Goal: Task Accomplishment & Management: Manage account settings

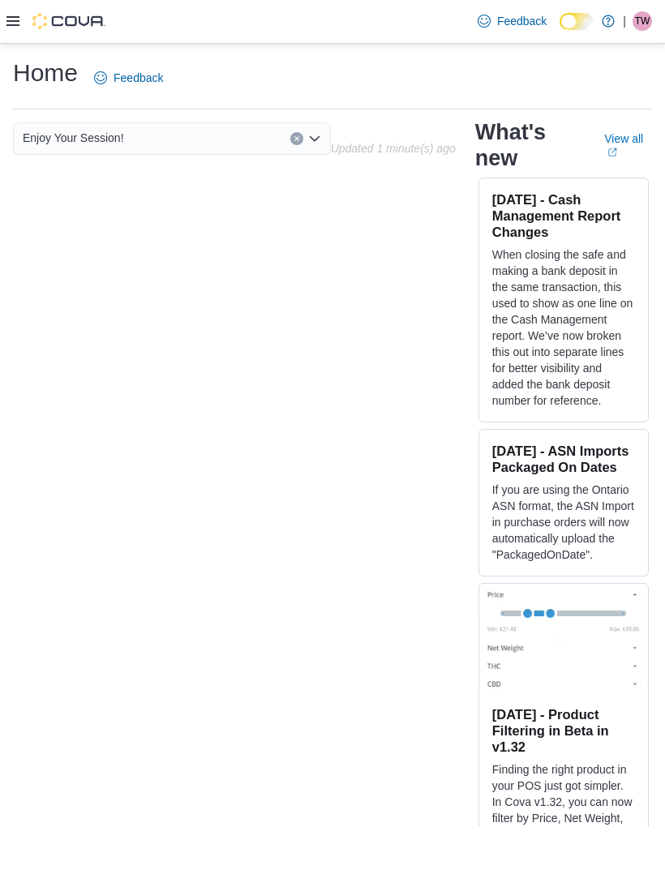
click at [21, 16] on div at bounding box center [55, 21] width 99 height 16
click at [31, 32] on div at bounding box center [55, 21] width 99 height 43
click at [24, 41] on div at bounding box center [55, 21] width 99 height 43
click at [24, 40] on div at bounding box center [55, 21] width 99 height 43
click at [10, 23] on icon at bounding box center [12, 21] width 13 height 10
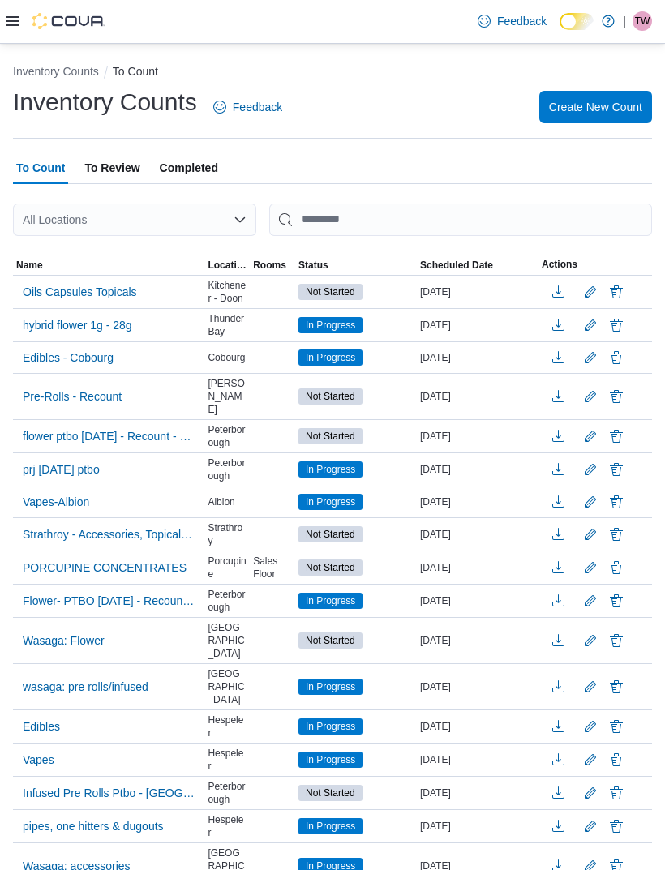
click at [53, 292] on span "Oils Capsules Topicals" at bounding box center [80, 292] width 114 height 16
click at [53, 290] on span "Oils Capsules Topicals" at bounding box center [80, 292] width 114 height 16
click at [66, 280] on span "Oils Capsules Topicals" at bounding box center [80, 292] width 114 height 24
click at [65, 280] on span "Oils Capsules Topicals" at bounding box center [80, 292] width 114 height 24
click at [83, 296] on span "Oils Capsules Topicals" at bounding box center [80, 292] width 114 height 16
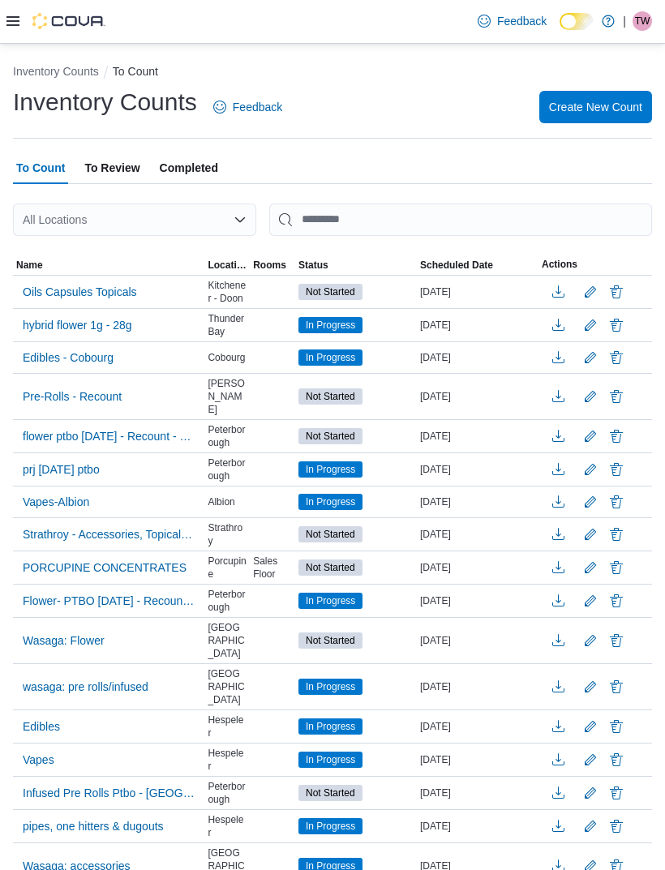
click at [101, 304] on span "Oils Capsules Topicals" at bounding box center [80, 292] width 114 height 24
click at [89, 302] on span "Oils Capsules Topicals" at bounding box center [80, 292] width 114 height 24
click at [88, 300] on span "Oils Capsules Topicals" at bounding box center [80, 292] width 114 height 16
click at [100, 297] on span "Oils Capsules Topicals" at bounding box center [80, 292] width 114 height 16
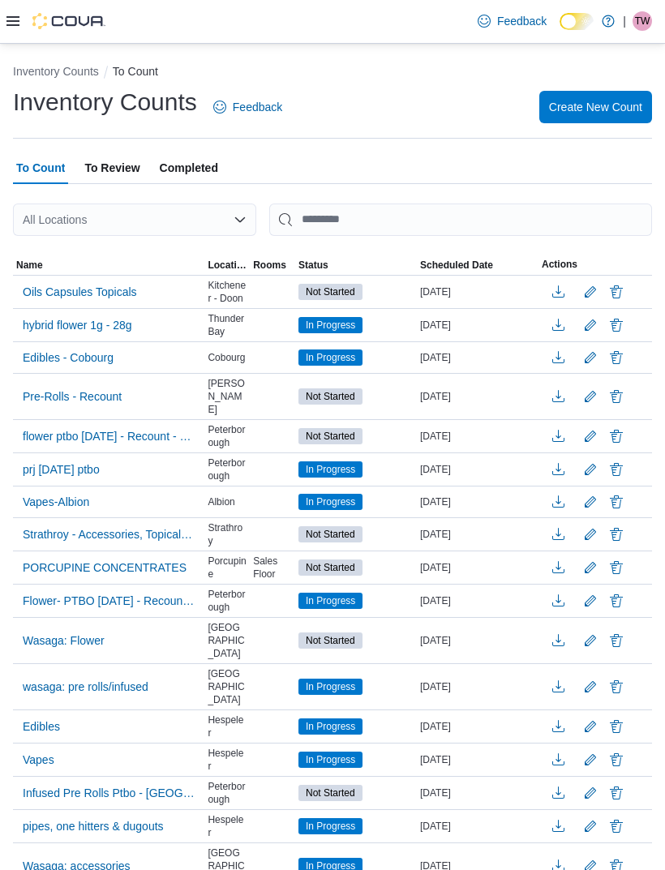
click at [159, 287] on div "Oils Capsules Topicals" at bounding box center [108, 291] width 191 height 31
click at [359, 284] on div "Not Started" at bounding box center [356, 291] width 122 height 23
click at [101, 291] on span "Oils Capsules Topicals" at bounding box center [80, 292] width 114 height 16
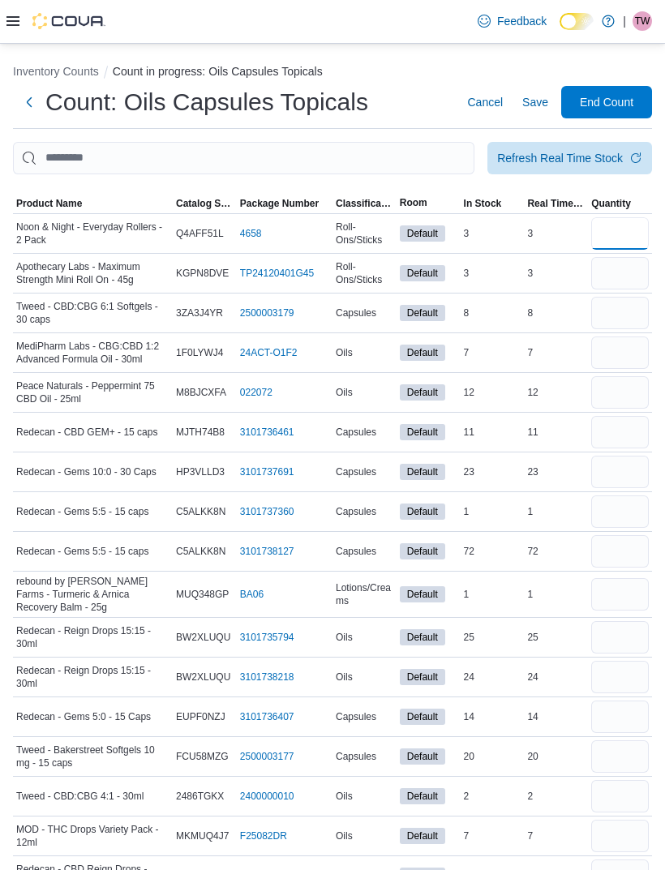
click at [639, 234] on input "number" at bounding box center [620, 233] width 58 height 32
type input "*"
click at [611, 264] on input "number" at bounding box center [620, 273] width 58 height 32
type input "*"
click at [625, 289] on input "*" at bounding box center [620, 273] width 58 height 32
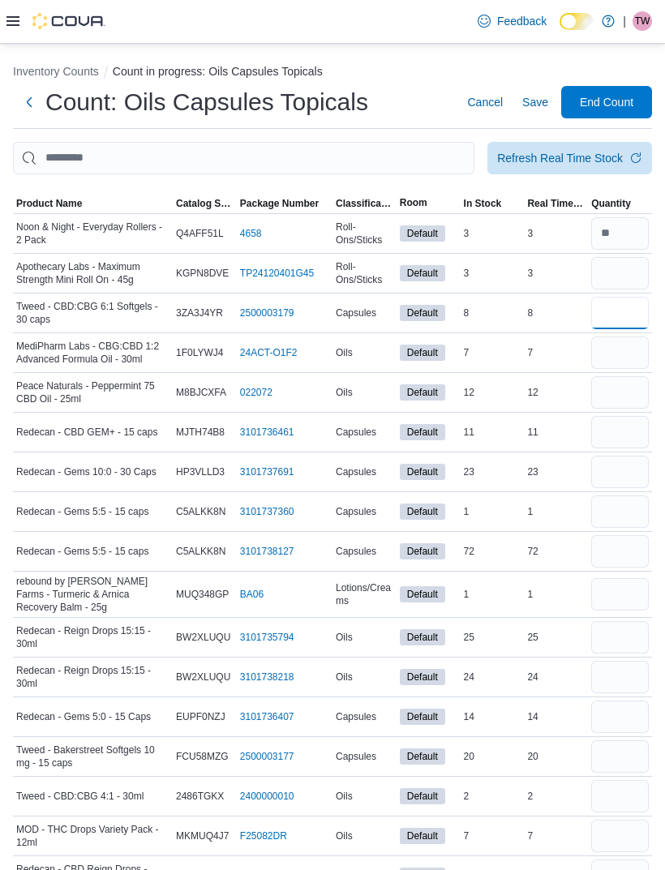
click at [641, 329] on input "number" at bounding box center [620, 313] width 58 height 32
type input "*"
click at [625, 365] on input "number" at bounding box center [620, 352] width 58 height 32
type input "*"
type input "**"
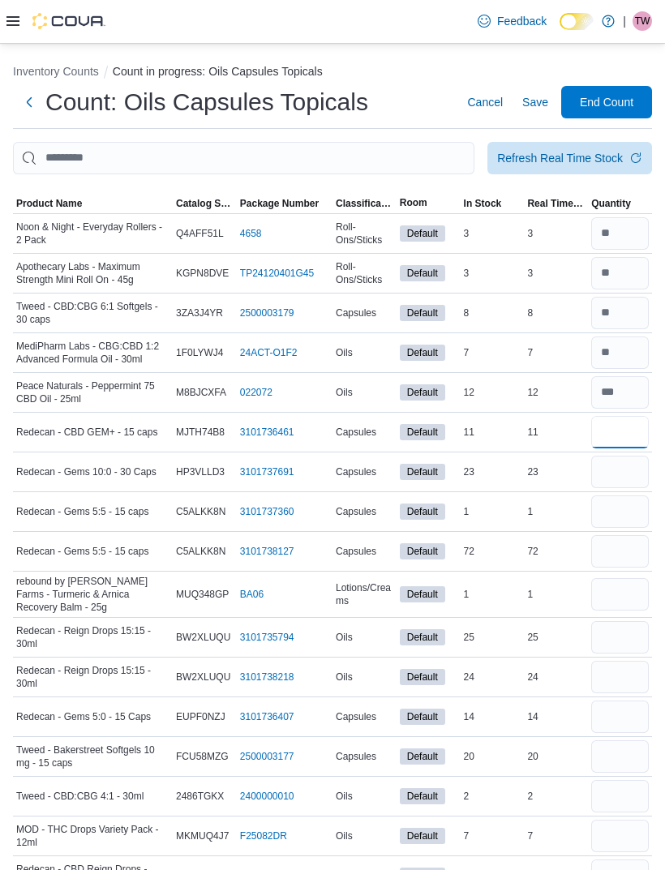
type input "**"
type input "*"
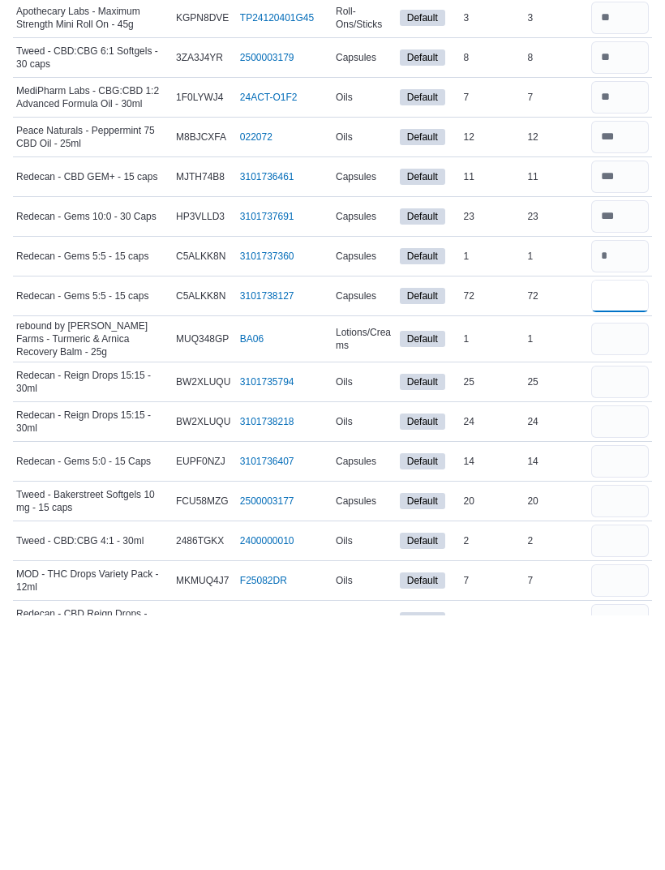
type input "**"
click at [643, 495] on input "number" at bounding box center [620, 511] width 58 height 32
type input "*"
click at [632, 535] on input "number" at bounding box center [620, 551] width 58 height 32
click at [620, 578] on input "number" at bounding box center [620, 594] width 58 height 32
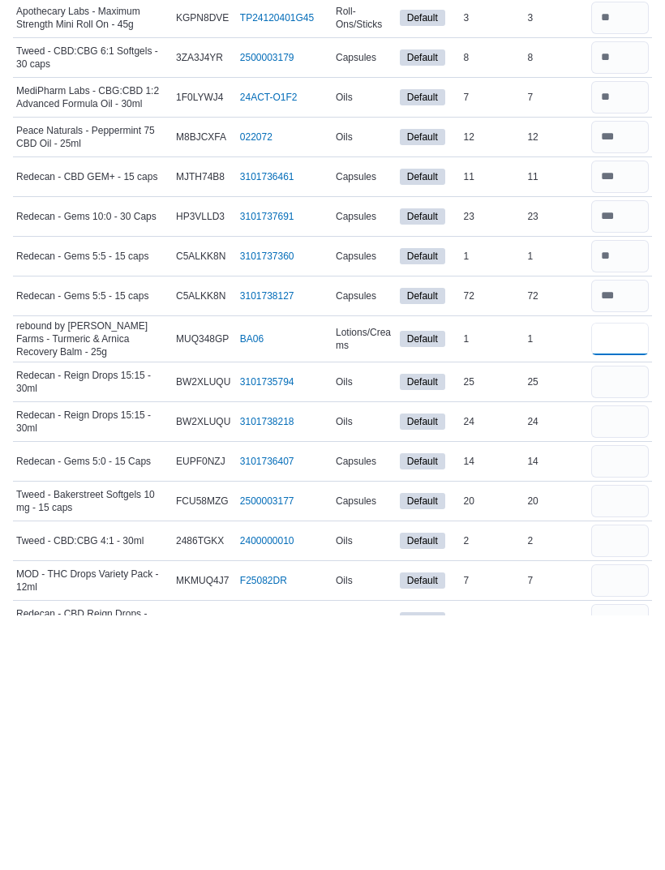
type input "*"
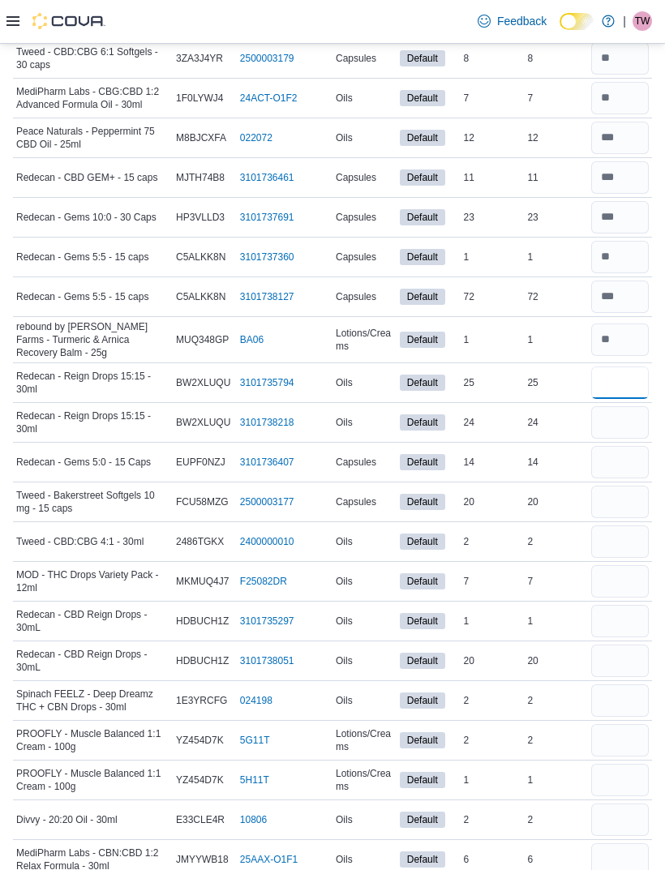
type input "**"
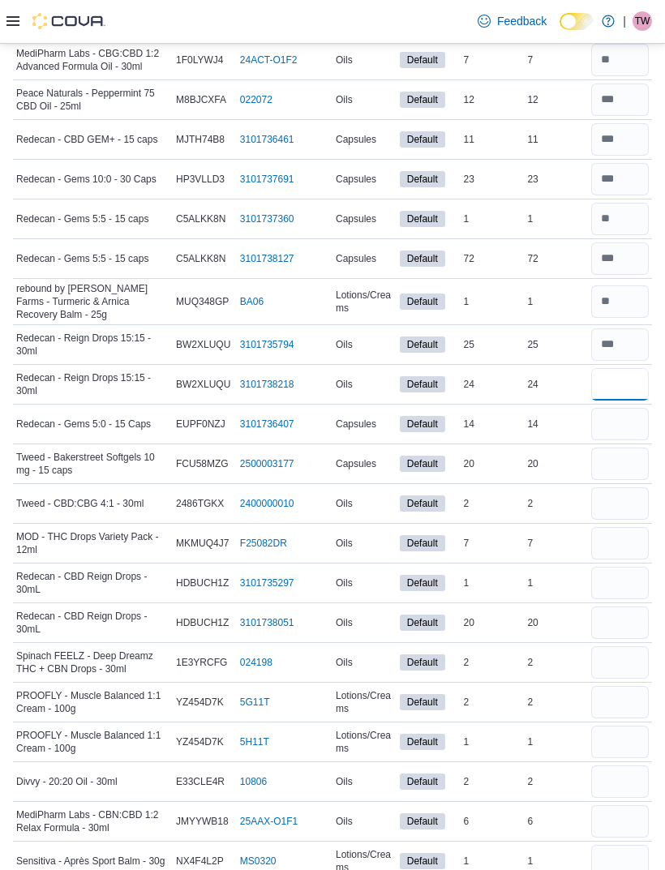
type input "**"
click at [639, 426] on input "number" at bounding box center [620, 424] width 58 height 32
type input "**"
type input "*"
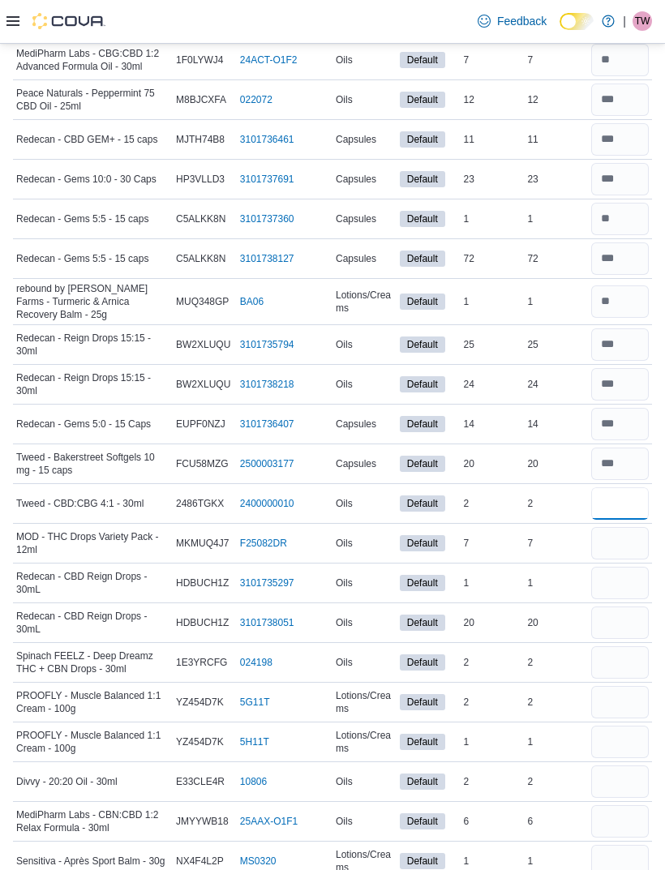
type input "*"
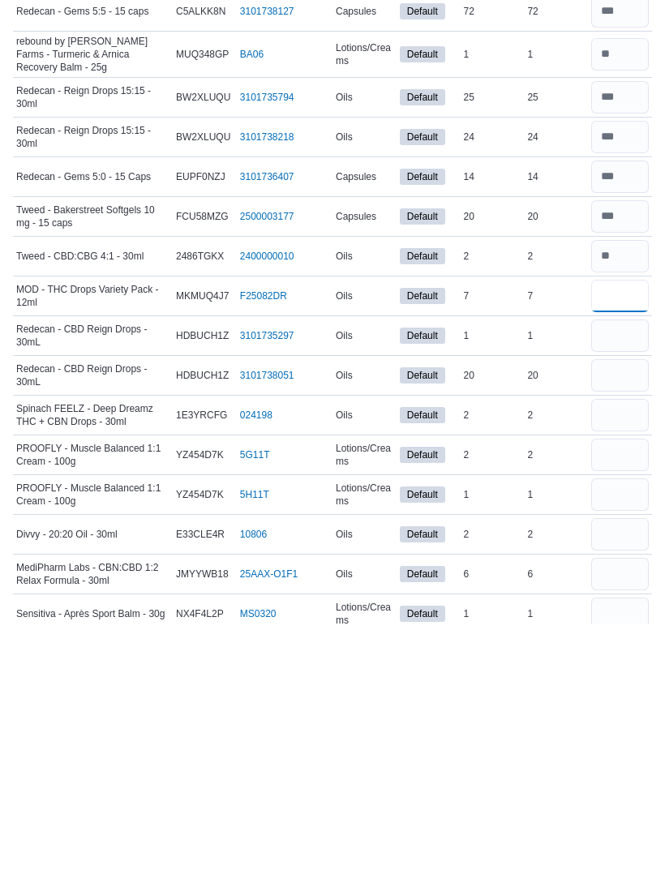
scroll to position [539, 0]
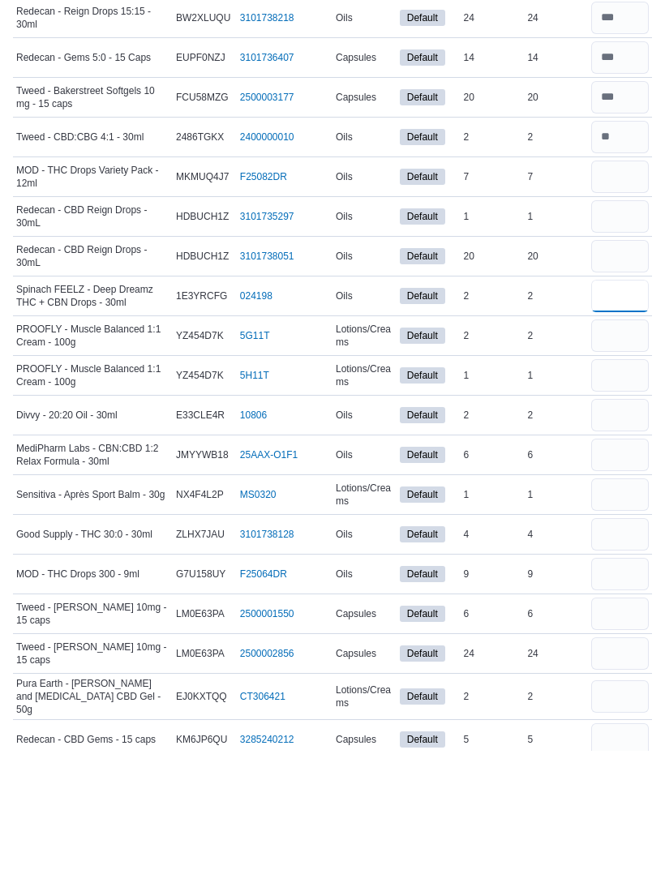
click at [615, 400] on input "number" at bounding box center [620, 416] width 58 height 32
type input "*"
click at [603, 439] on input "number" at bounding box center [620, 455] width 58 height 32
type input "*"
click at [621, 519] on input "number" at bounding box center [620, 535] width 58 height 32
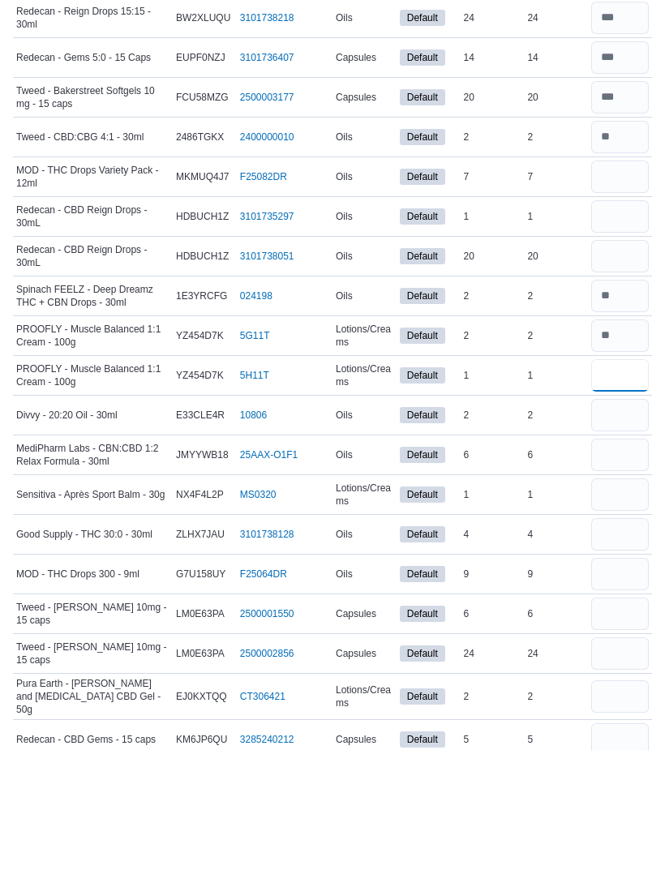
click at [617, 479] on input "number" at bounding box center [620, 495] width 58 height 32
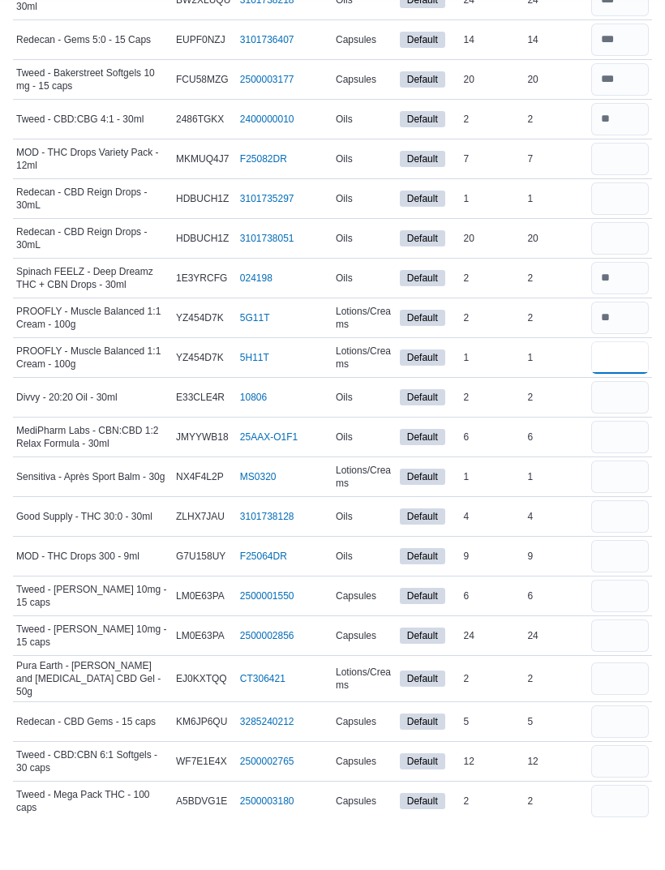
type input "*"
click at [636, 274] on input "number" at bounding box center [620, 290] width 58 height 32
click at [636, 234] on input "number" at bounding box center [620, 250] width 58 height 32
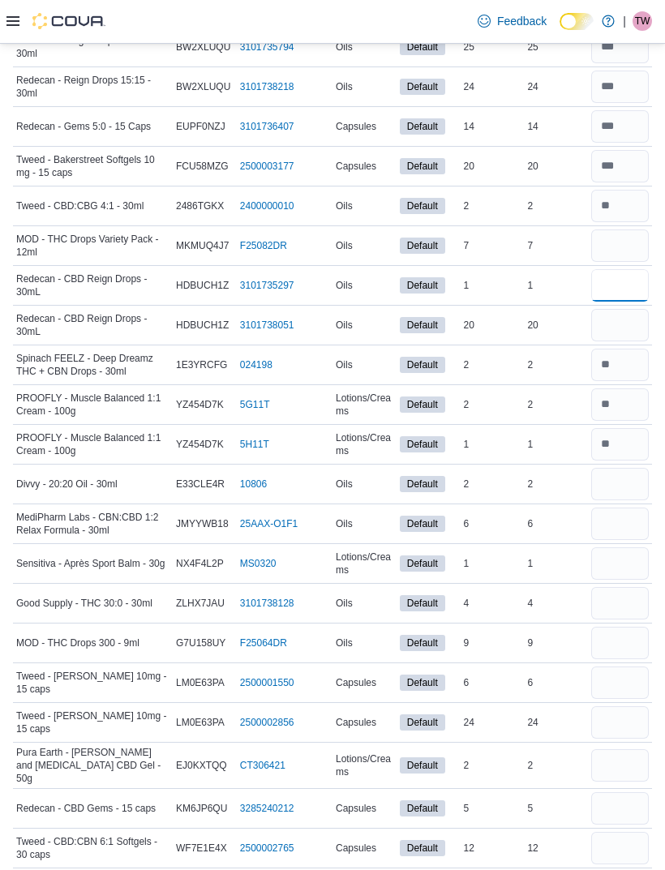
scroll to position [576, 0]
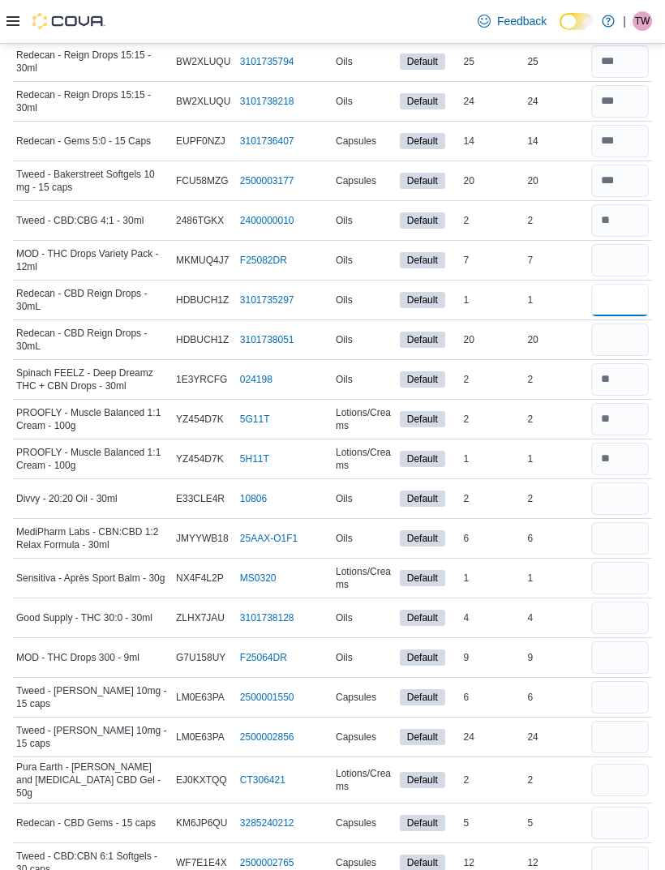
type input "*"
click at [626, 268] on input "number" at bounding box center [620, 260] width 58 height 32
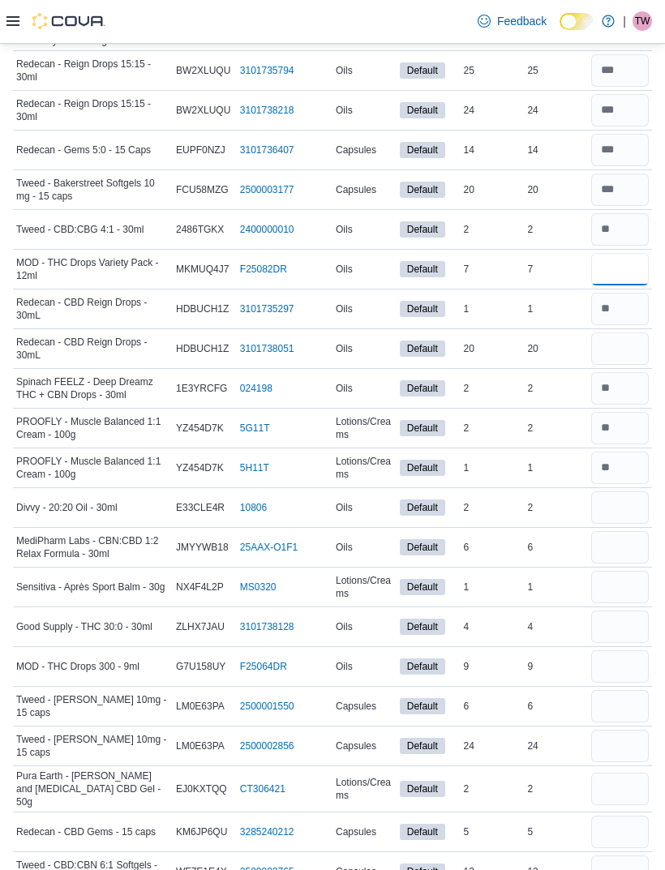
scroll to position [562, 0]
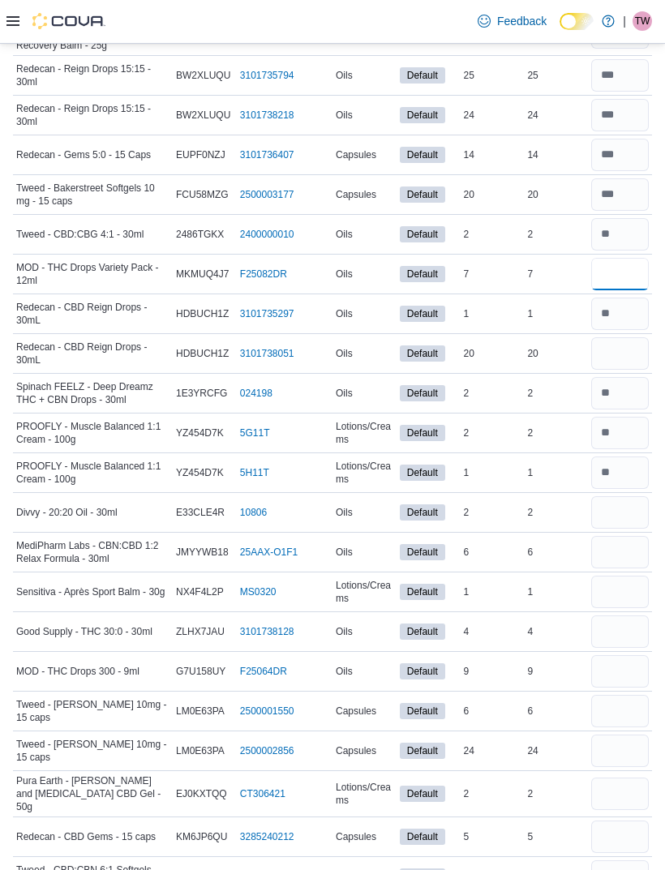
type input "*"
click at [619, 517] on input "number" at bounding box center [620, 512] width 58 height 32
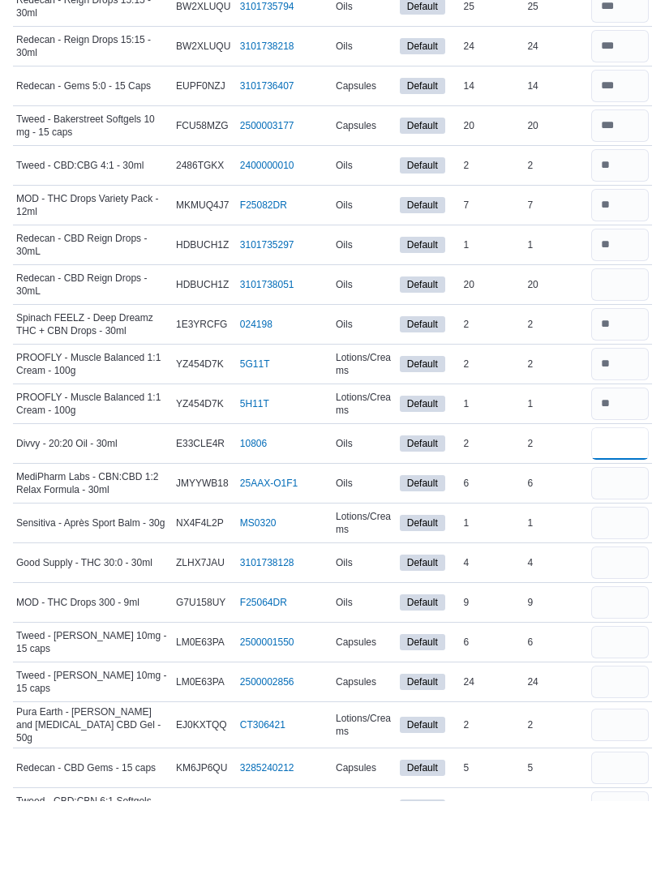
type input "*"
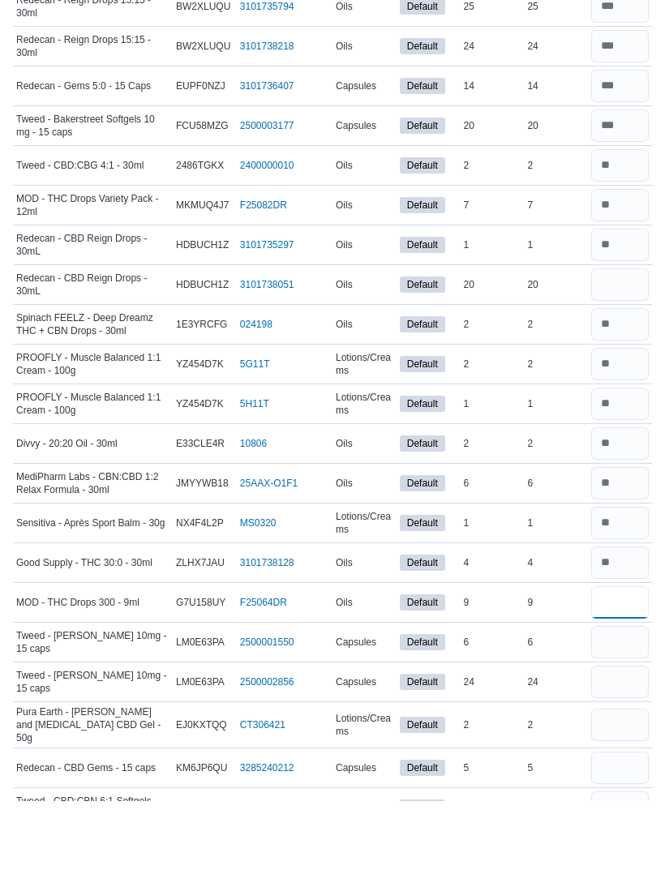
scroll to position [677, 0]
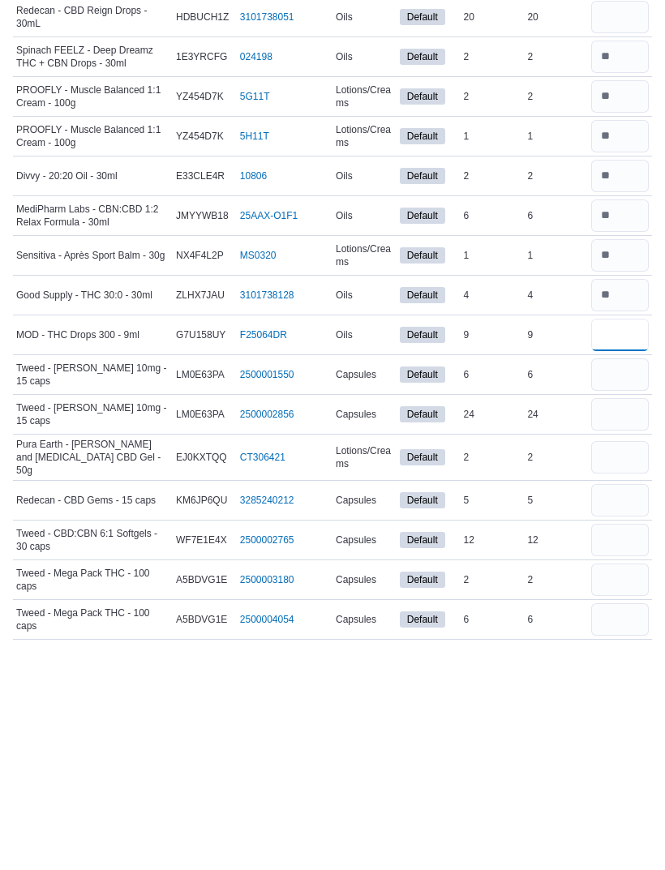
type input "*"
type input "**"
type input "*"
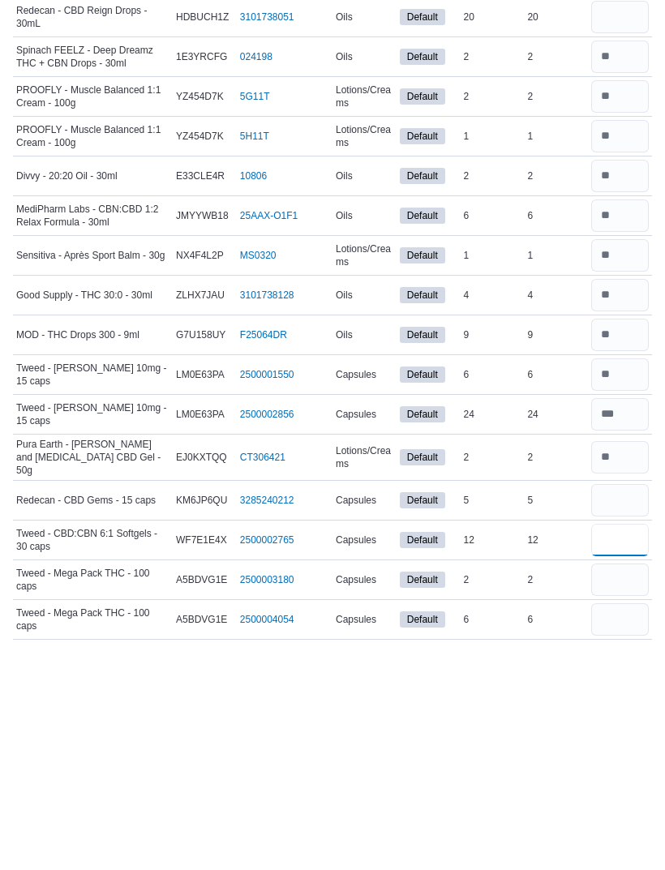
click at [637, 745] on input "number" at bounding box center [620, 761] width 58 height 32
type input "**"
click at [632, 785] on input "number" at bounding box center [620, 801] width 58 height 32
type input "*"
click at [631, 824] on input "number" at bounding box center [620, 840] width 58 height 32
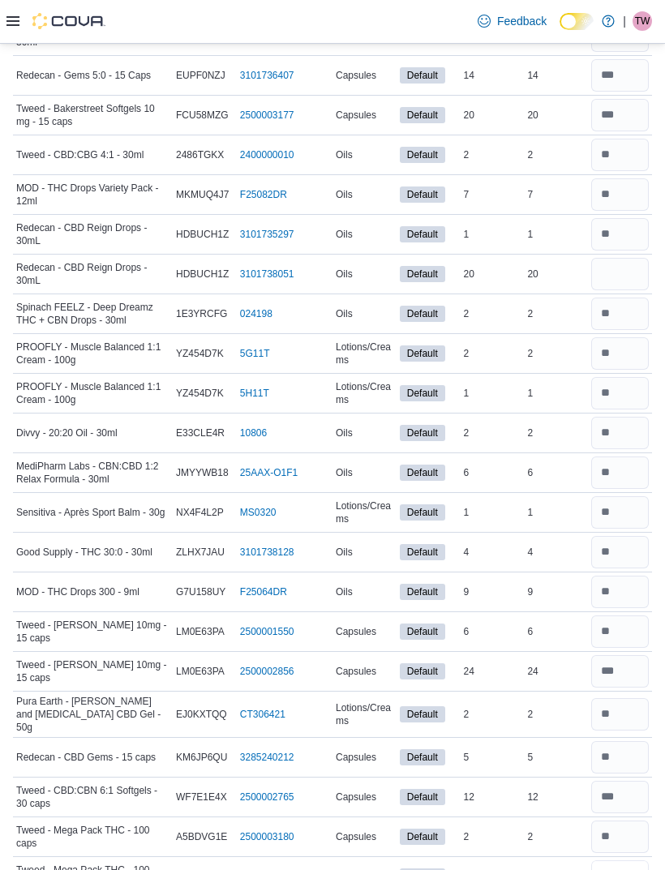
scroll to position [631, 0]
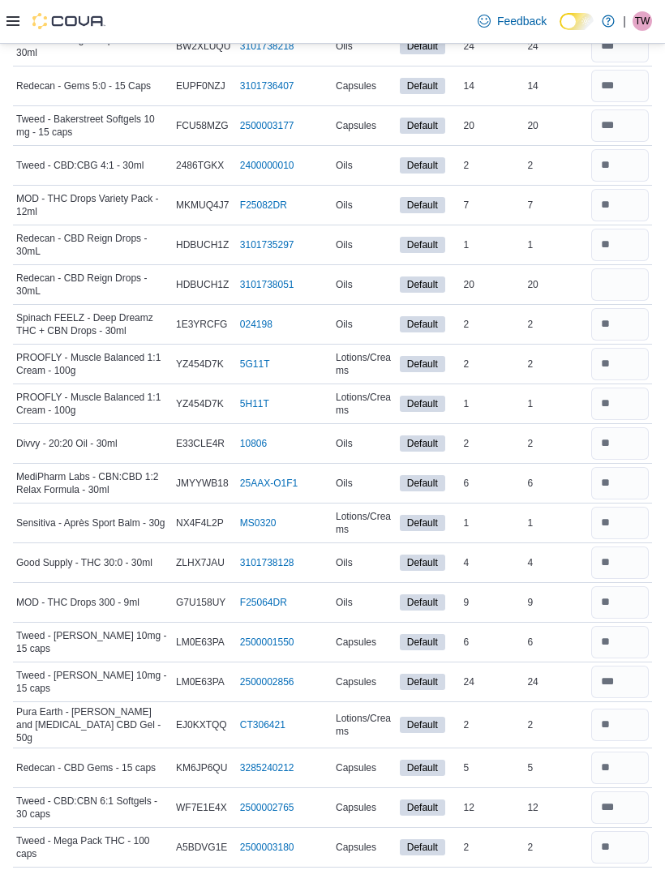
type input "*"
click at [634, 278] on input "number" at bounding box center [620, 284] width 58 height 32
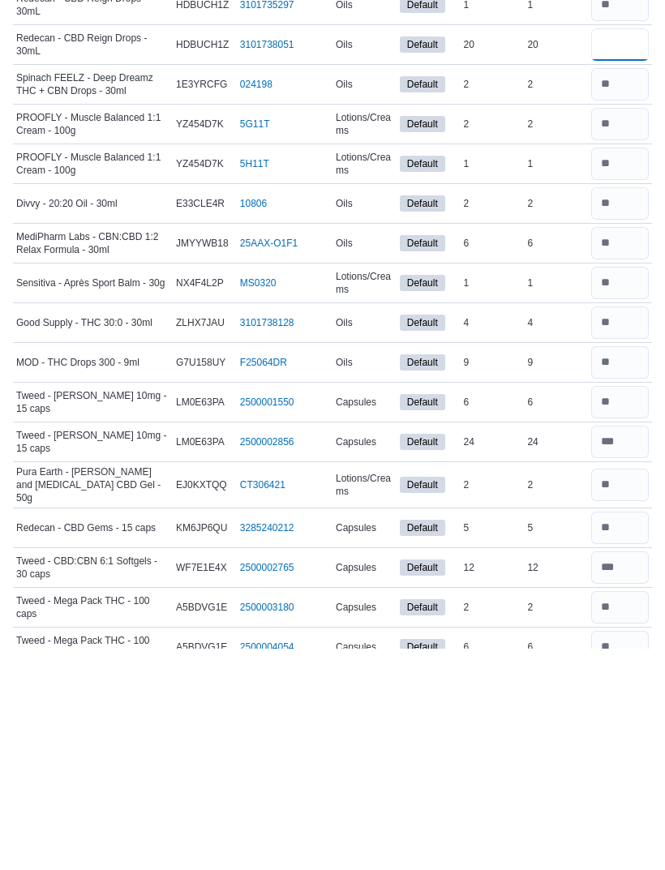
scroll to position [677, 0]
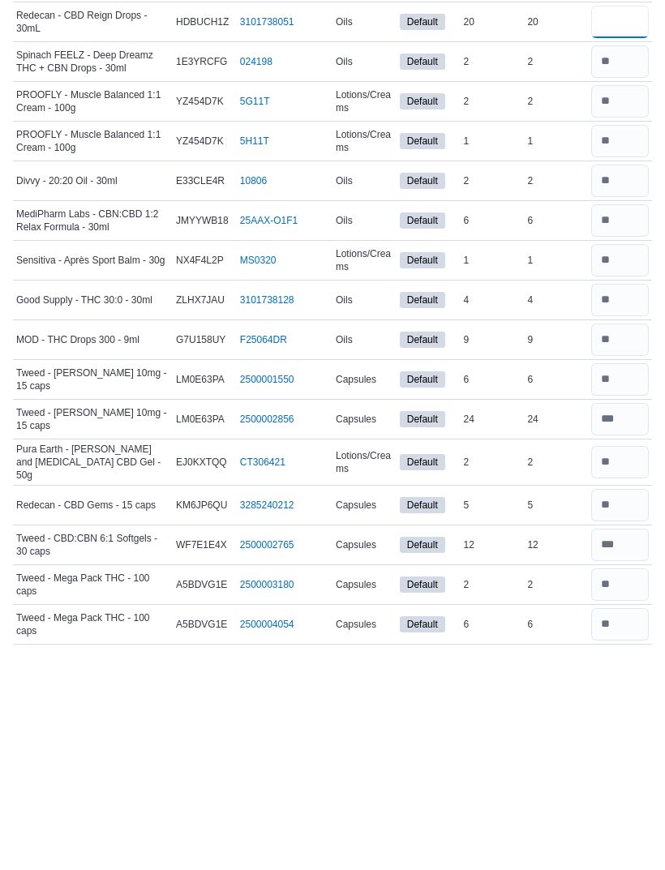
type input "**"
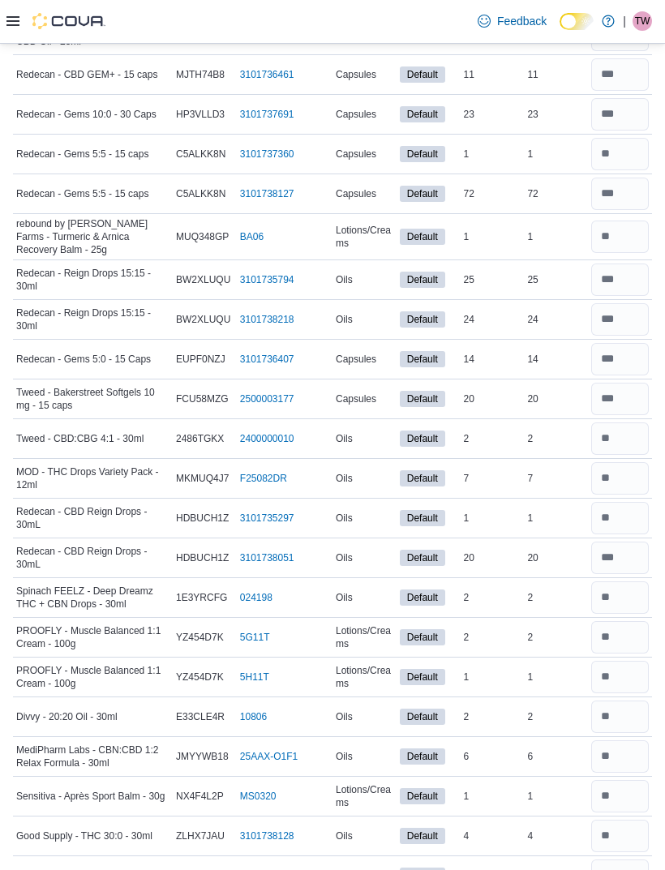
scroll to position [0, 0]
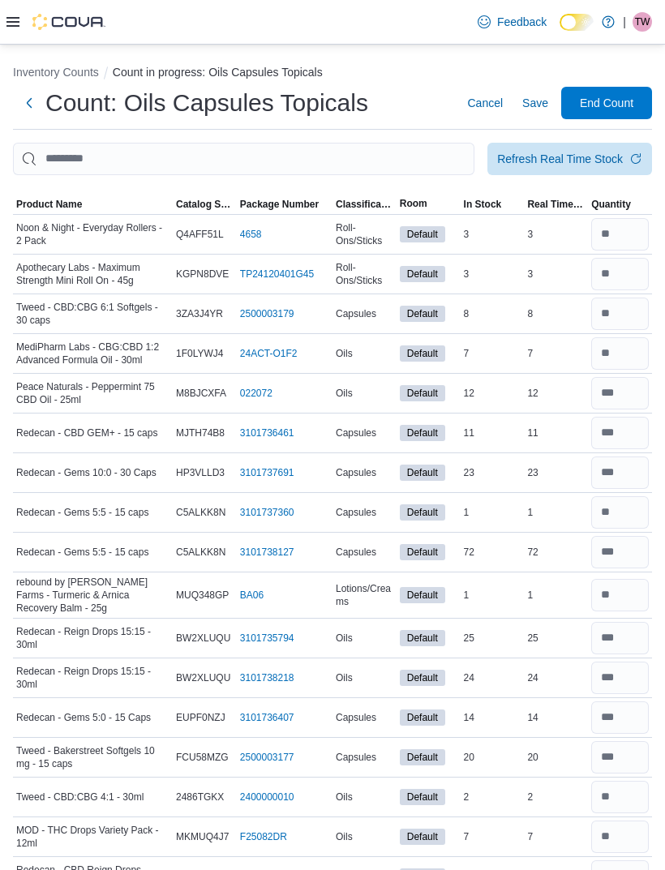
click at [639, 108] on span "End Count" at bounding box center [606, 102] width 71 height 32
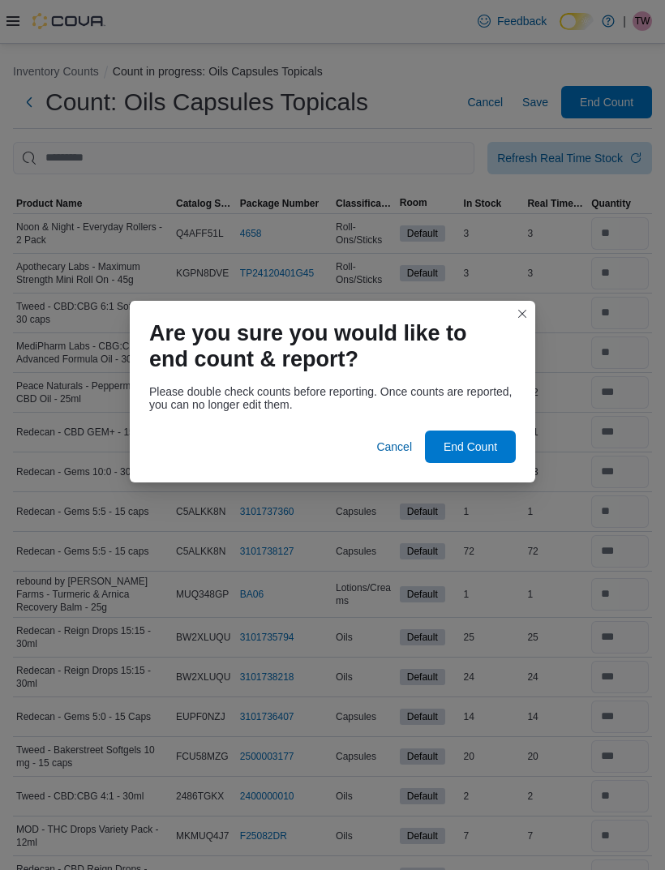
click at [488, 439] on span "End Count" at bounding box center [470, 447] width 54 height 16
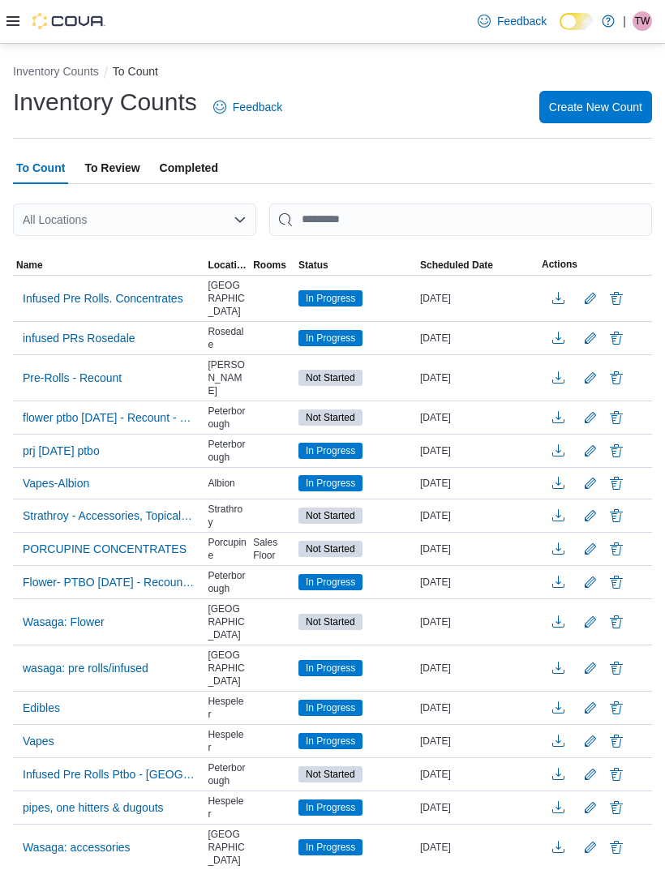
click at [118, 156] on span "To Review" at bounding box center [111, 168] width 55 height 32
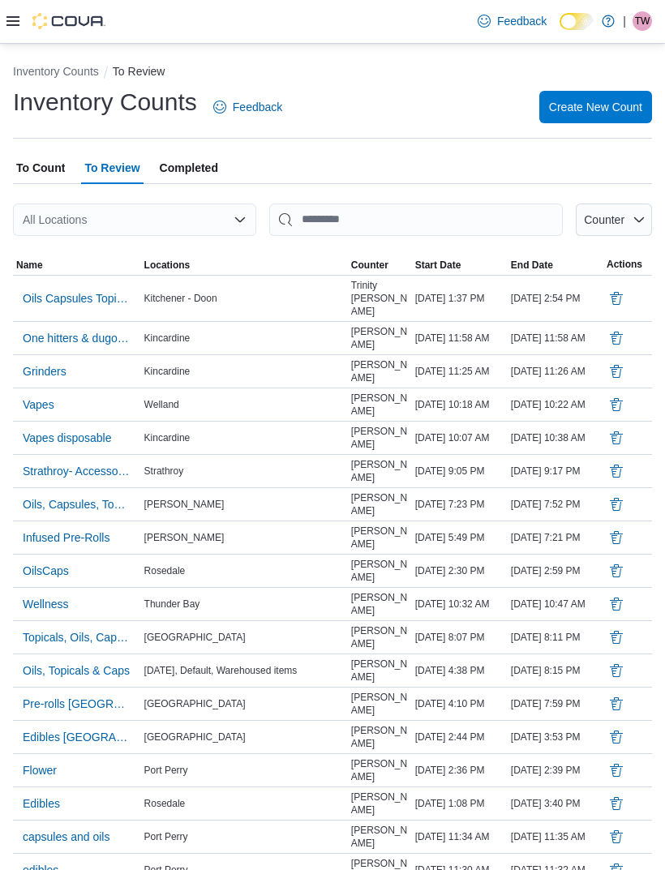
click at [69, 293] on span "Oils Capsules Topicals" at bounding box center [77, 298] width 109 height 16
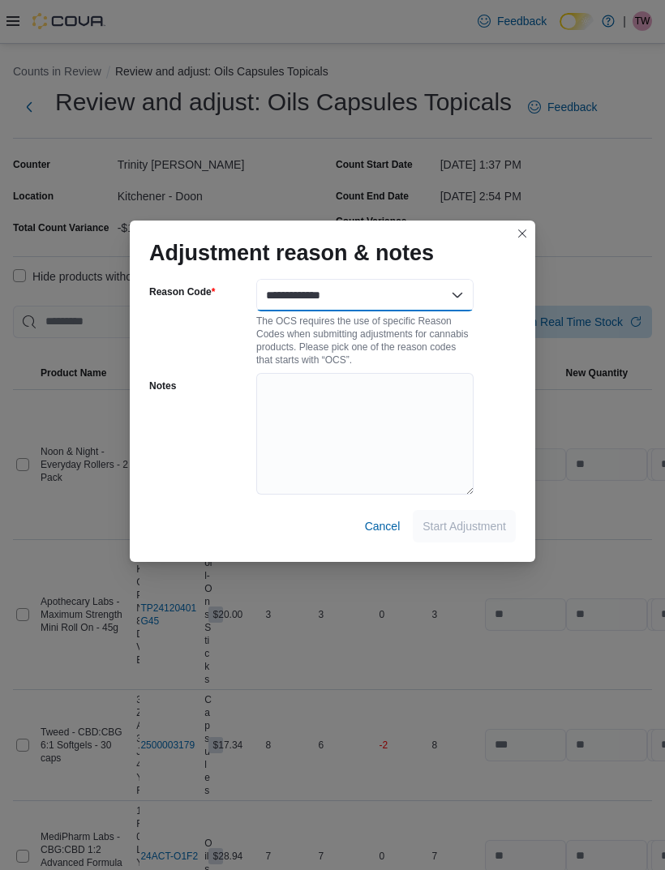
click at [457, 284] on select "**********" at bounding box center [364, 295] width 217 height 32
select select "**********"
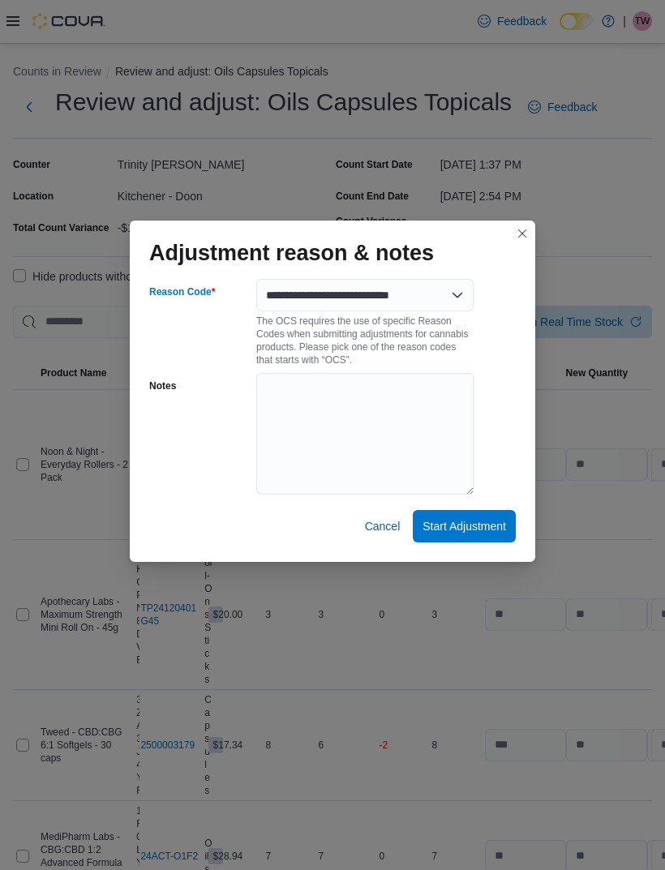
click at [480, 520] on span "Start Adjustment" at bounding box center [463, 526] width 83 height 16
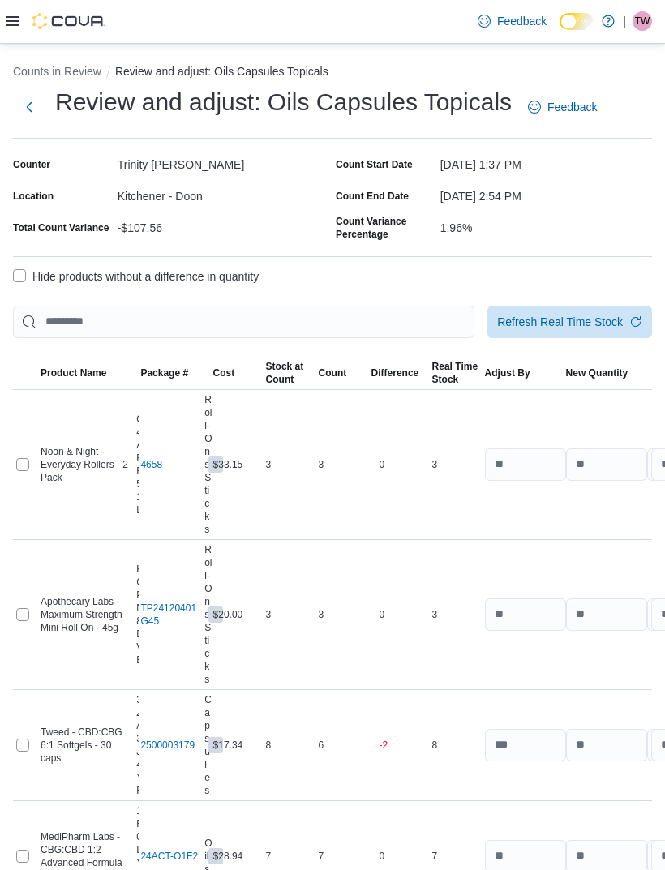
select select "**********"
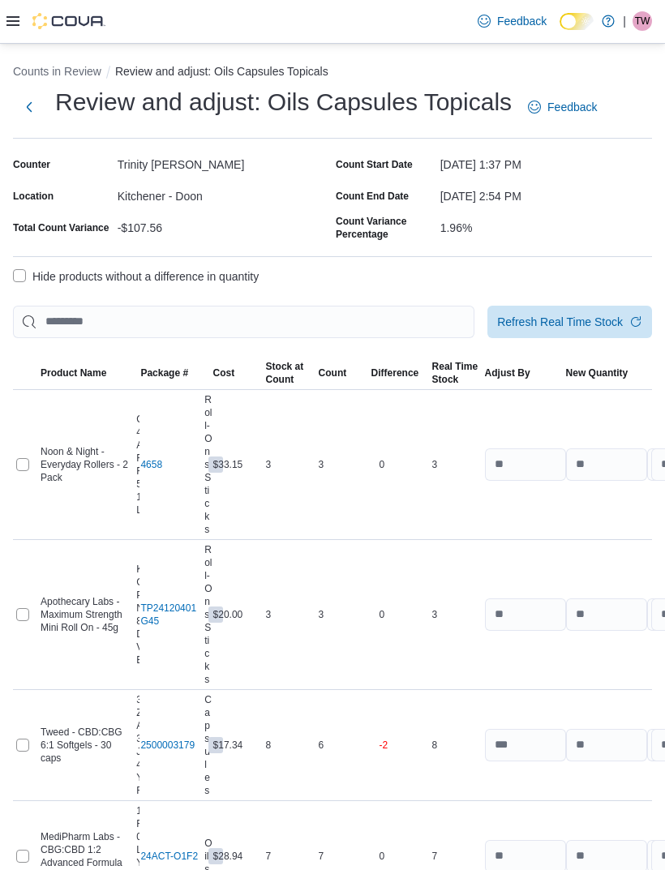
select select "**********"
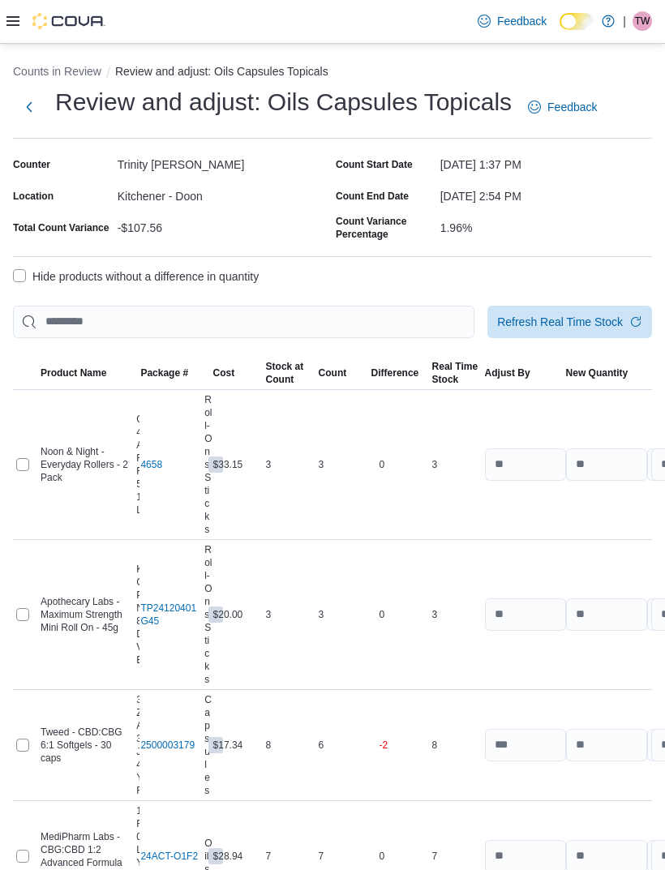
select select "**********"
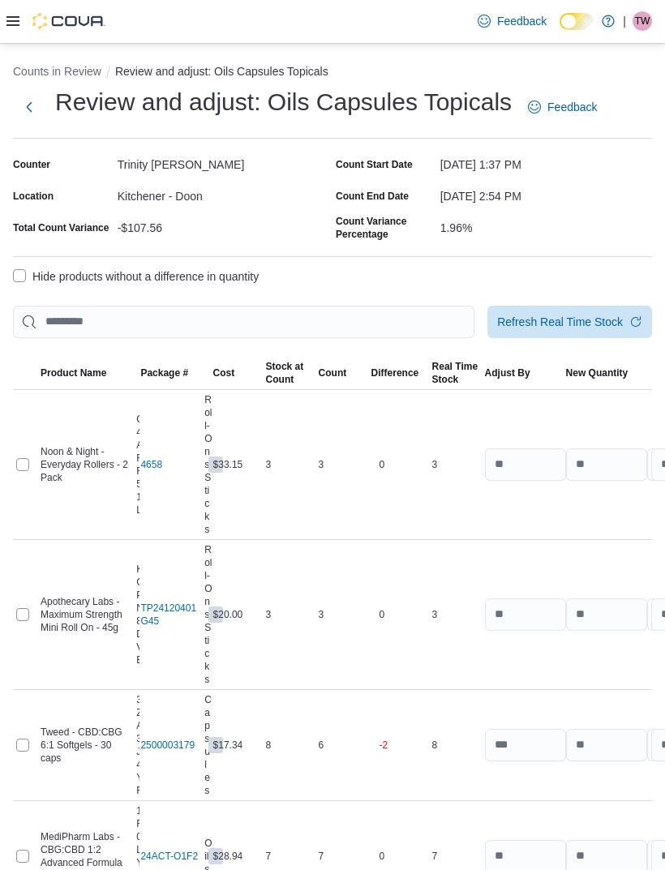
select select "**********"
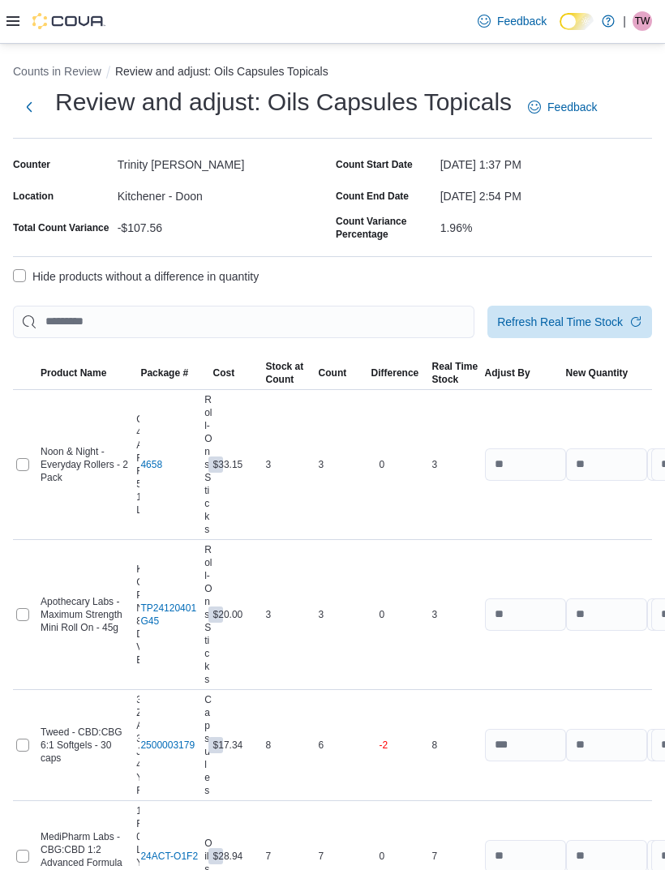
select select "**********"
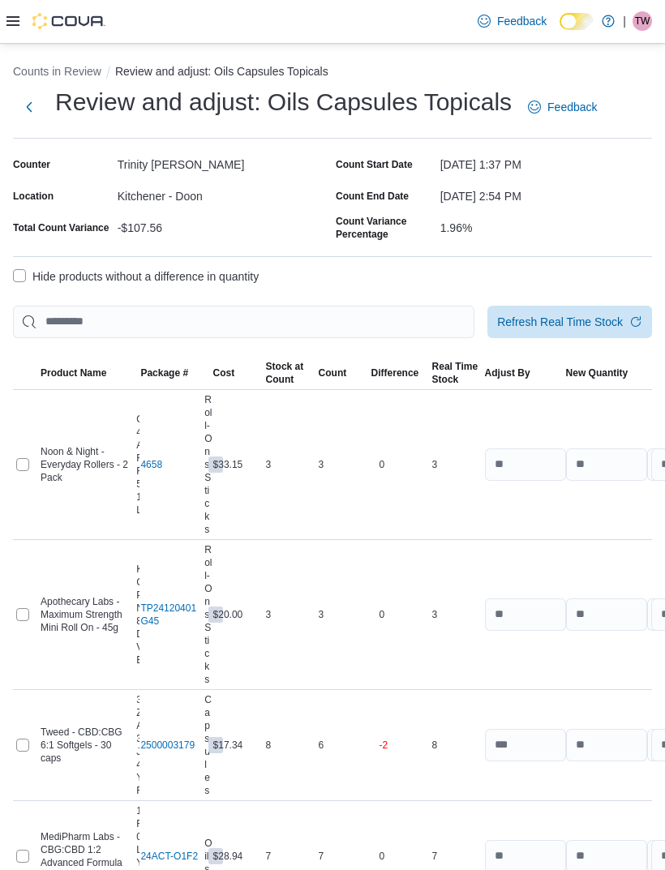
select select "**********"
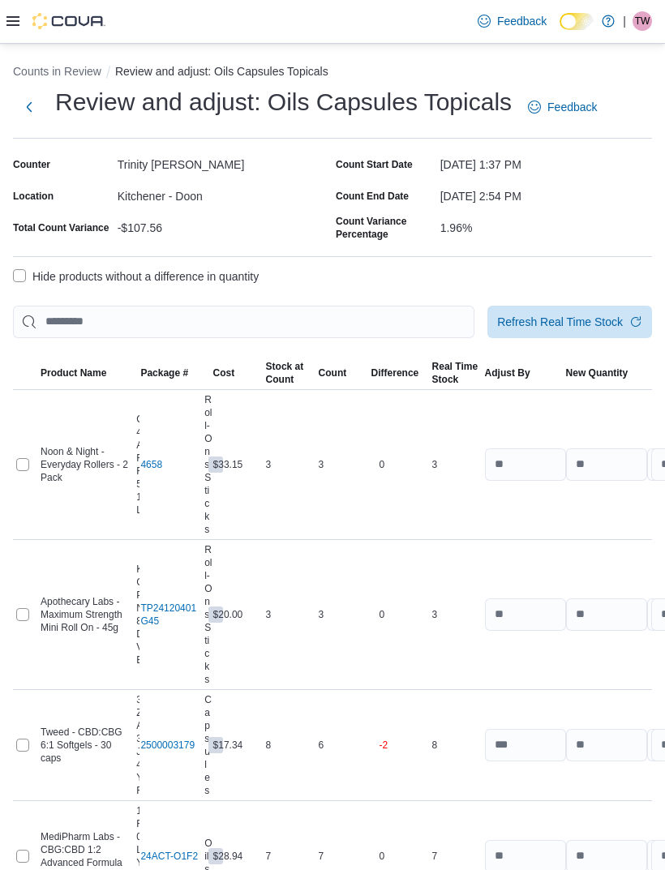
select select "**********"
click at [594, 316] on span "Refresh Real Time Stock" at bounding box center [560, 322] width 126 height 16
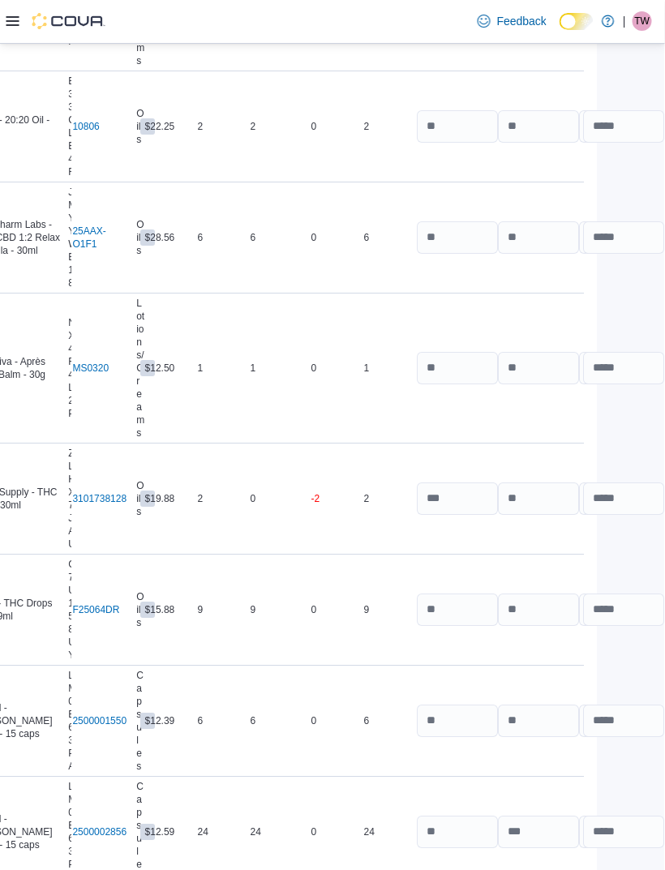
scroll to position [2845, 161]
click at [417, 500] on input "number" at bounding box center [457, 498] width 81 height 32
click at [417, 497] on input "number" at bounding box center [457, 498] width 81 height 32
click at [417, 503] on input "number" at bounding box center [457, 498] width 81 height 32
click at [417, 500] on input "number" at bounding box center [457, 498] width 81 height 32
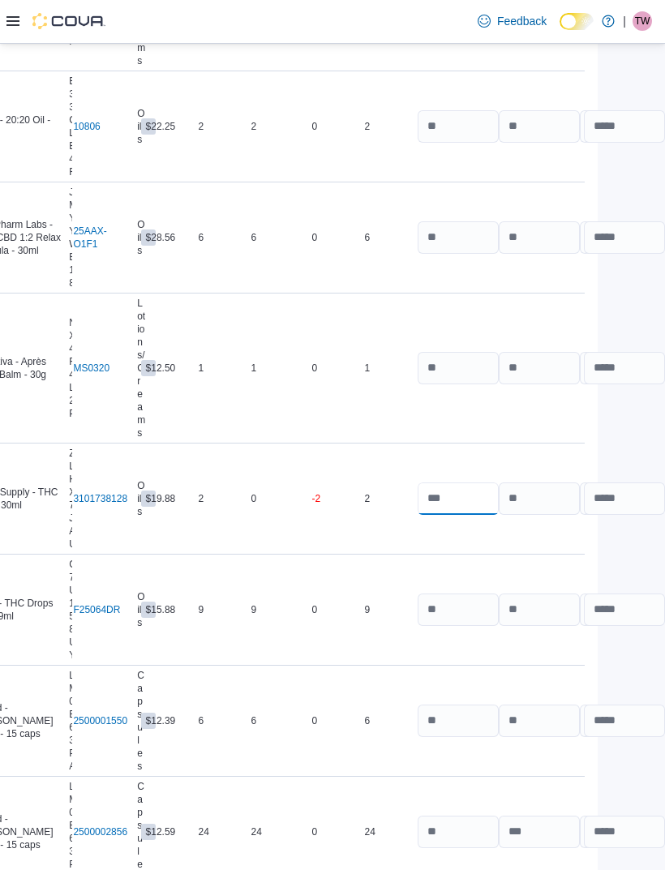
click at [417, 500] on input "number" at bounding box center [457, 498] width 81 height 32
click at [417, 496] on input "number" at bounding box center [457, 498] width 81 height 32
click at [499, 505] on input "number" at bounding box center [539, 498] width 81 height 32
click at [417, 490] on input "number" at bounding box center [457, 498] width 81 height 32
click at [417, 499] on input "number" at bounding box center [457, 498] width 81 height 32
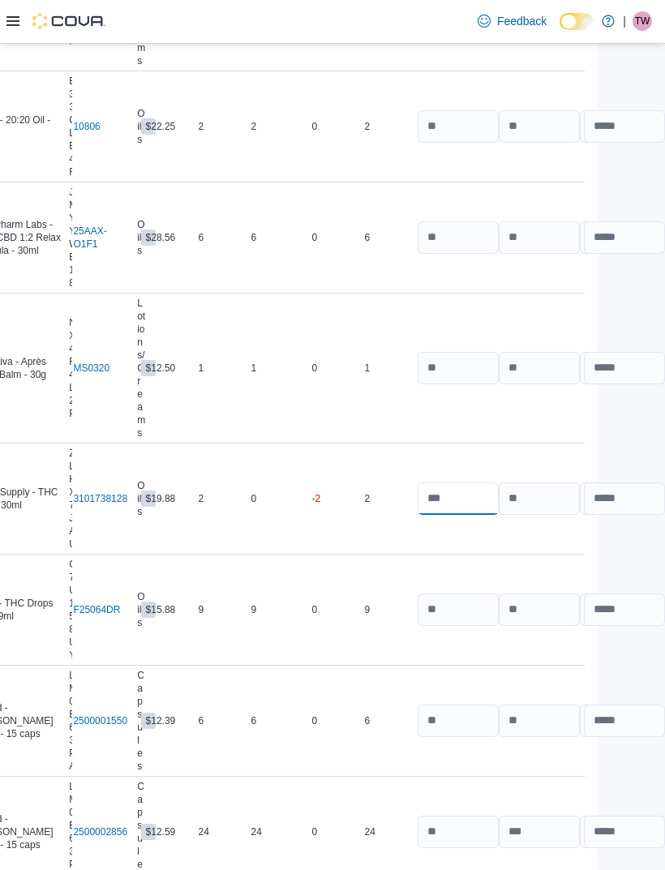
type input "*"
click at [495, 570] on td "New Quantity" at bounding box center [535, 609] width 81 height 111
click at [417, 509] on input "number" at bounding box center [457, 498] width 81 height 32
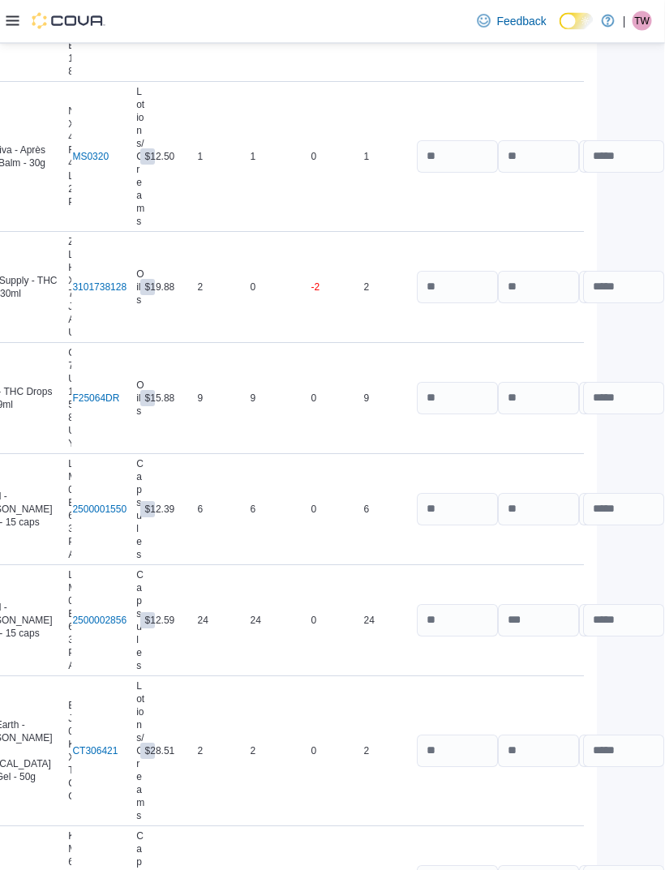
scroll to position [3465, 77]
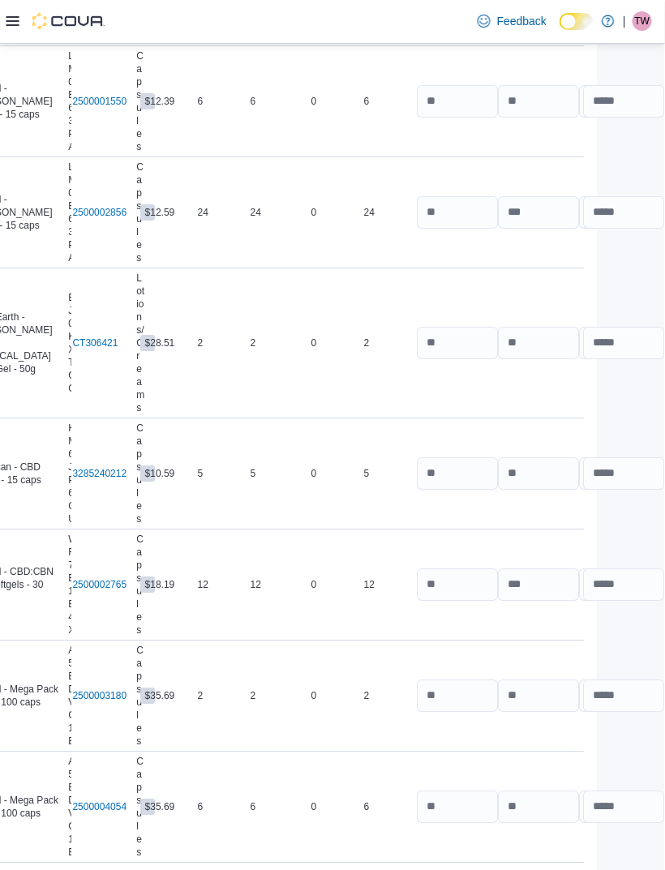
click at [572, 811] on div "Submit Adjustments Submit without Adjustments" at bounding box center [539, 837] width 152 height 66
click at [566, 818] on button "Submit Adjustments" at bounding box center [519, 820] width 113 height 32
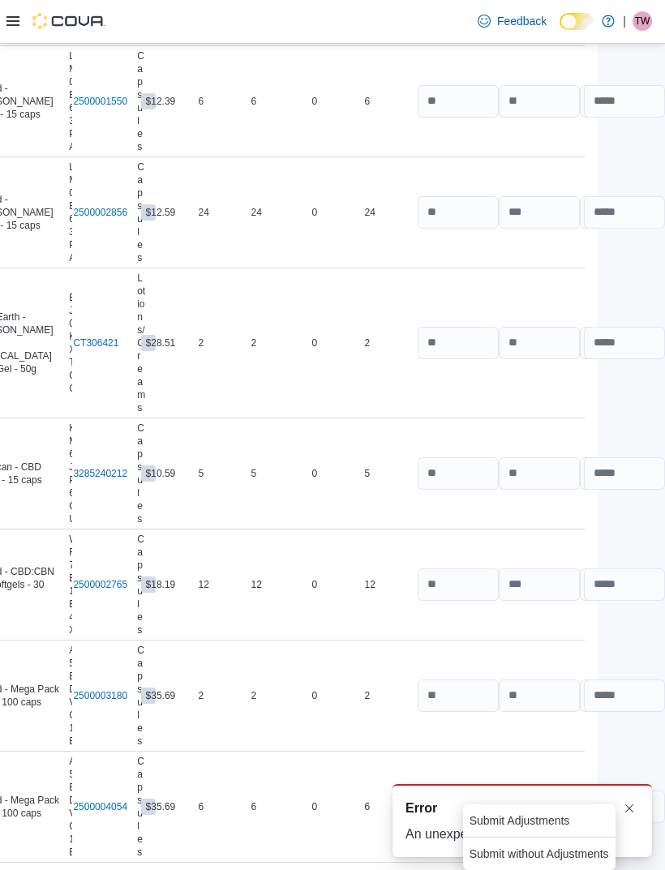
scroll to position [0, 0]
